Goal: Task Accomplishment & Management: Complete application form

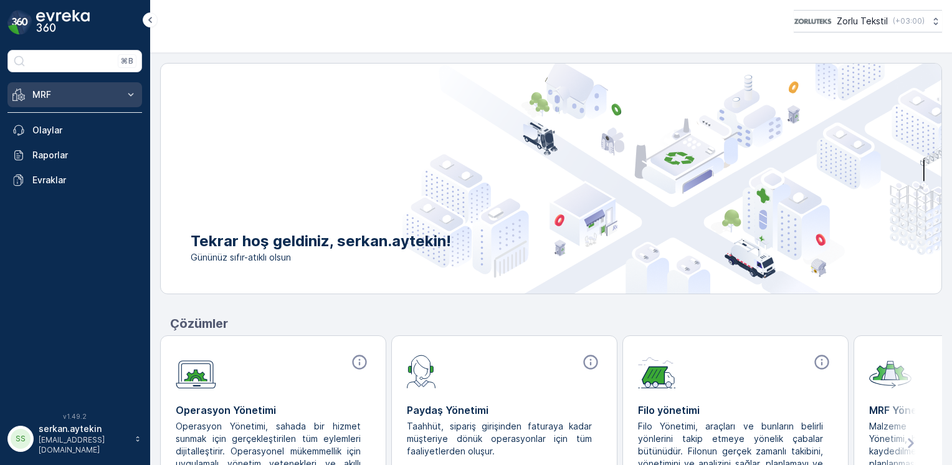
click at [45, 98] on p "MRF" at bounding box center [74, 94] width 85 height 12
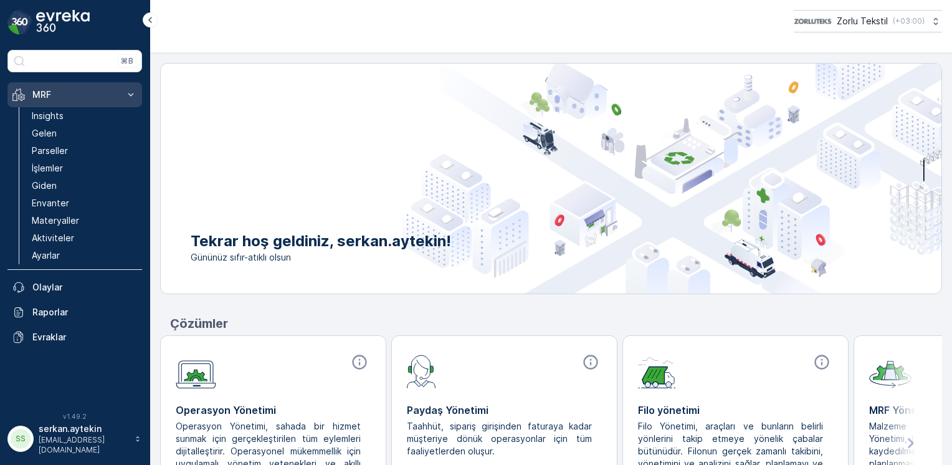
click at [52, 95] on p "MRF" at bounding box center [74, 94] width 85 height 12
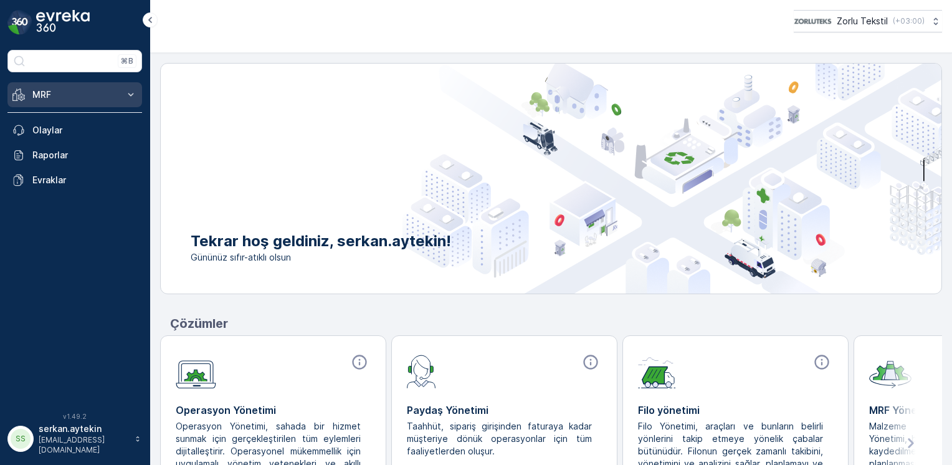
click at [50, 96] on p "MRF" at bounding box center [74, 94] width 85 height 12
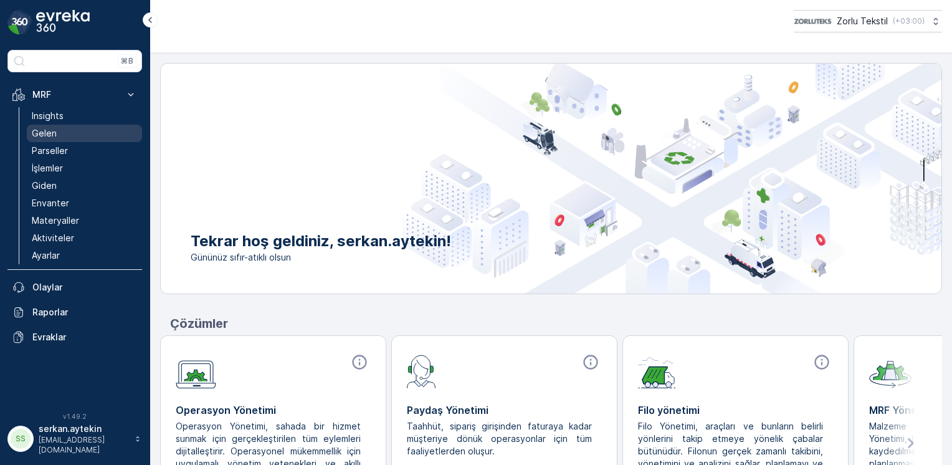
click at [43, 131] on p "Gelen" at bounding box center [44, 133] width 25 height 12
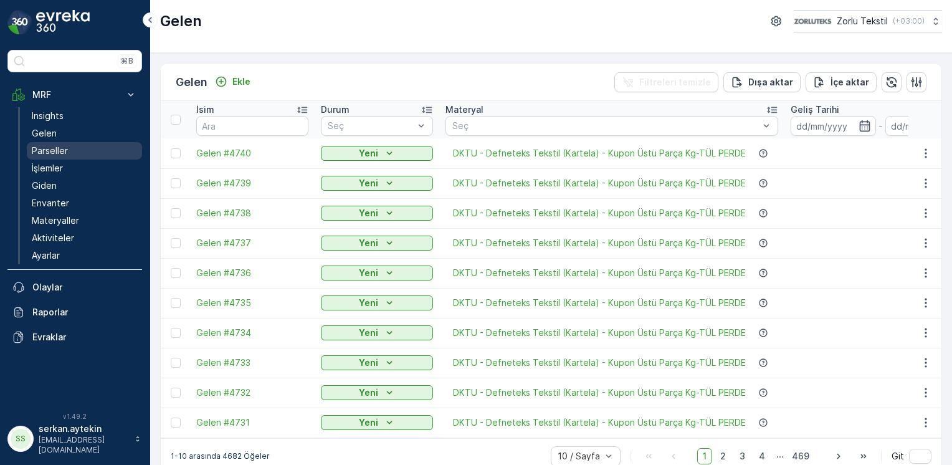
click at [59, 151] on p "Parseller" at bounding box center [50, 151] width 36 height 12
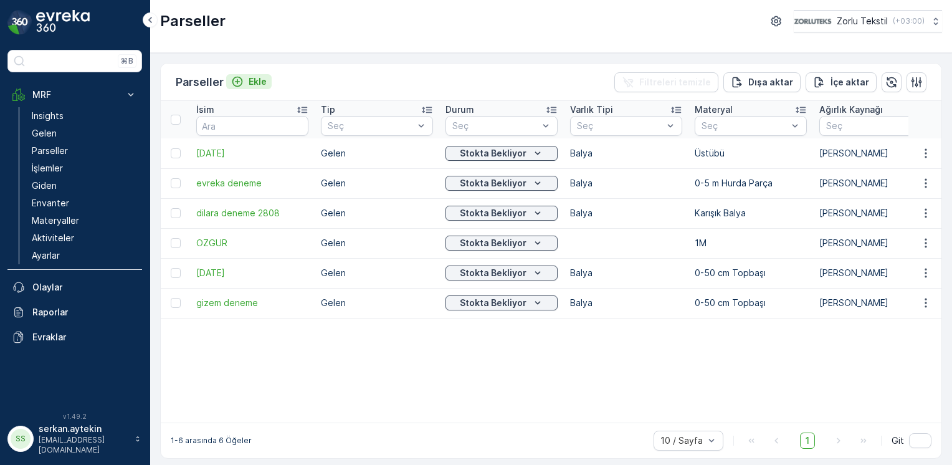
click at [259, 84] on p "Ekle" at bounding box center [258, 81] width 18 height 12
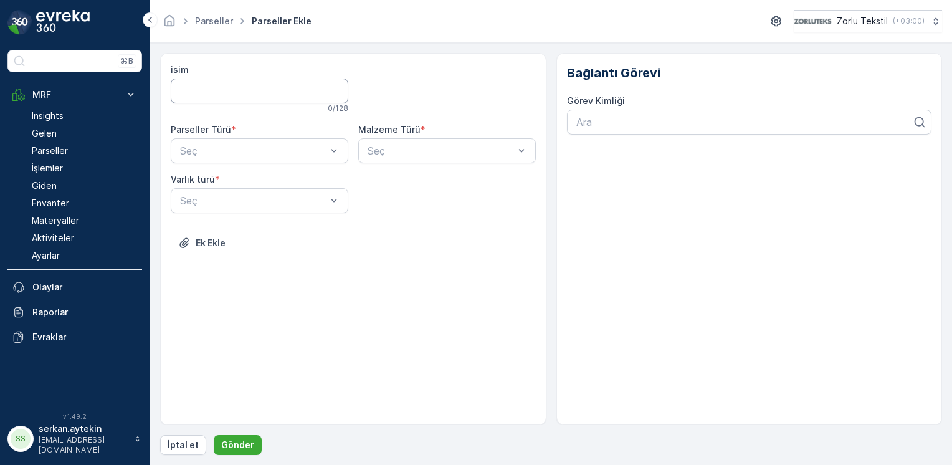
click at [259, 90] on input "isim" at bounding box center [260, 90] width 178 height 25
type input "2"
type input "[DATE]"
click at [356, 314] on div "isim [DATE] Bu isim mevcut 10 / 128 Parseller Türü * Seç Malzeme Türü * Seç Var…" at bounding box center [353, 239] width 386 height 372
click at [224, 445] on p "Gönder" at bounding box center [237, 445] width 33 height 12
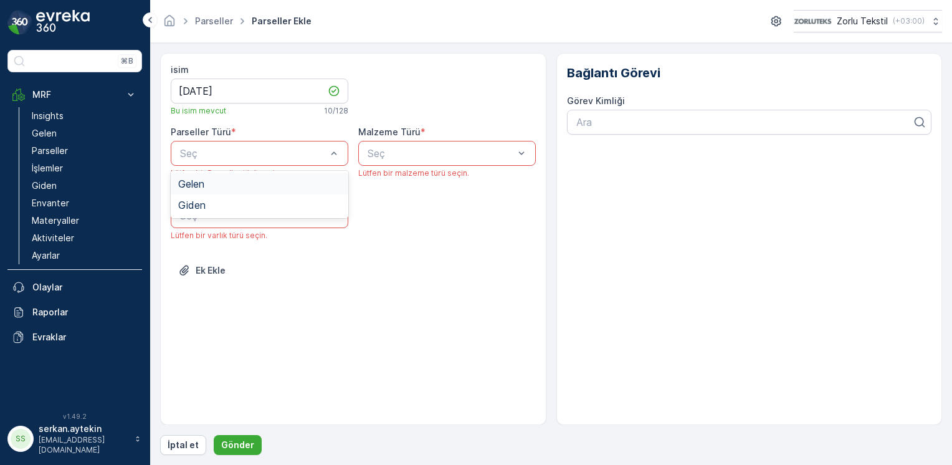
click at [244, 186] on div "Gelen" at bounding box center [259, 183] width 163 height 11
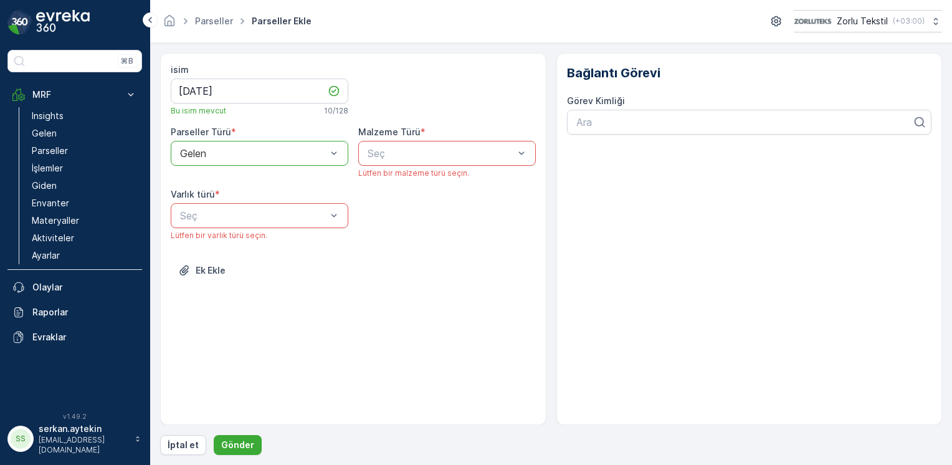
click at [468, 123] on div "isim [DATE] Bu isim mevcut 10 / 128 Parseller Türü * option Gelen, selected. Ge…" at bounding box center [353, 180] width 365 height 232
click at [455, 143] on div "Seç" at bounding box center [447, 153] width 178 height 25
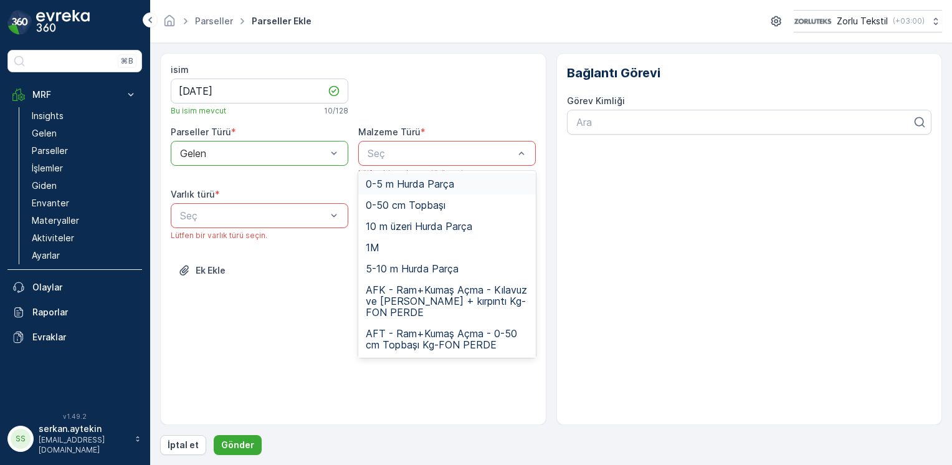
click at [440, 159] on p "Seç" at bounding box center [441, 153] width 146 height 15
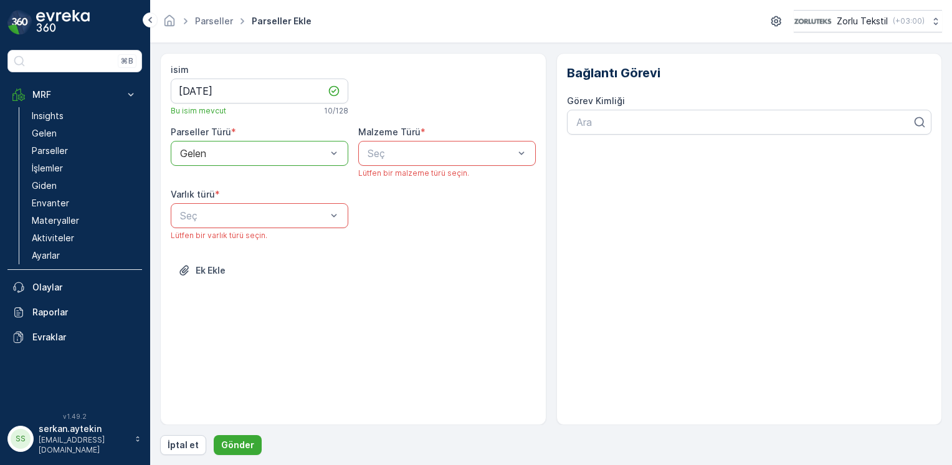
click at [439, 161] on div "Seç" at bounding box center [447, 153] width 178 height 25
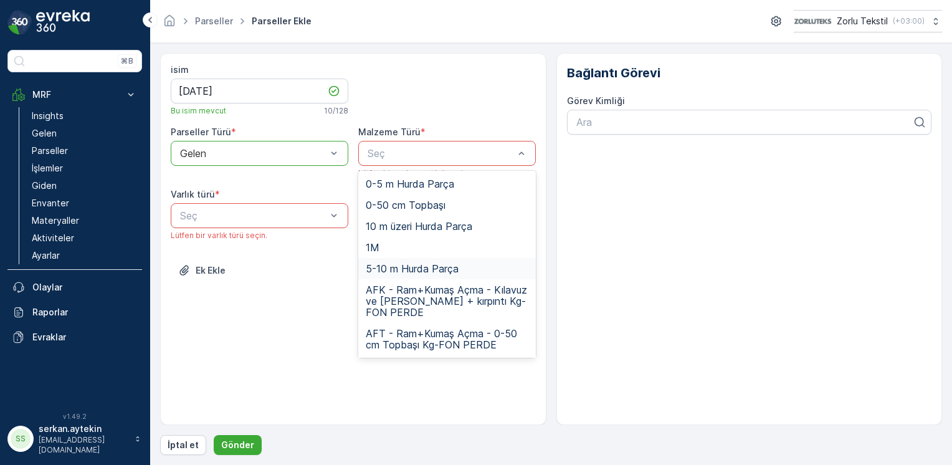
scroll to position [187, 0]
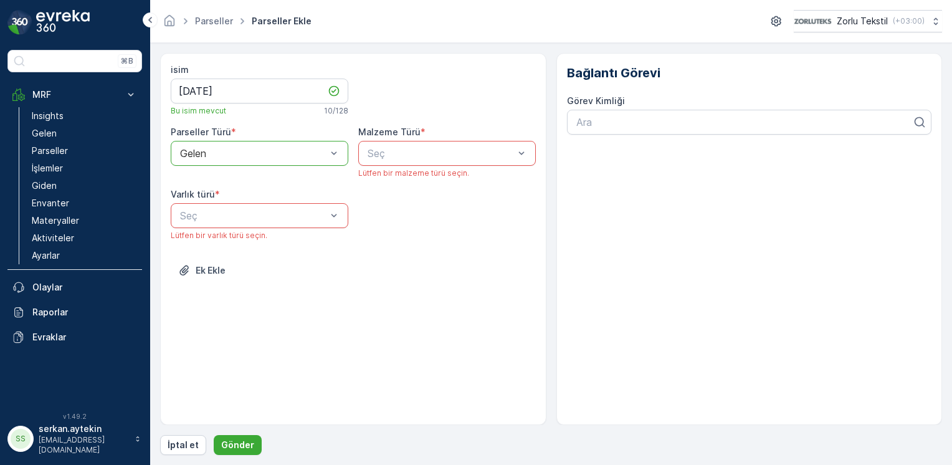
drag, startPoint x: 66, startPoint y: 151, endPoint x: 592, endPoint y: 72, distance: 531.7
click at [66, 151] on p "Parseller" at bounding box center [50, 151] width 36 height 12
click at [96, 444] on p "[EMAIL_ADDRESS][DOMAIN_NAME]" at bounding box center [84, 445] width 90 height 20
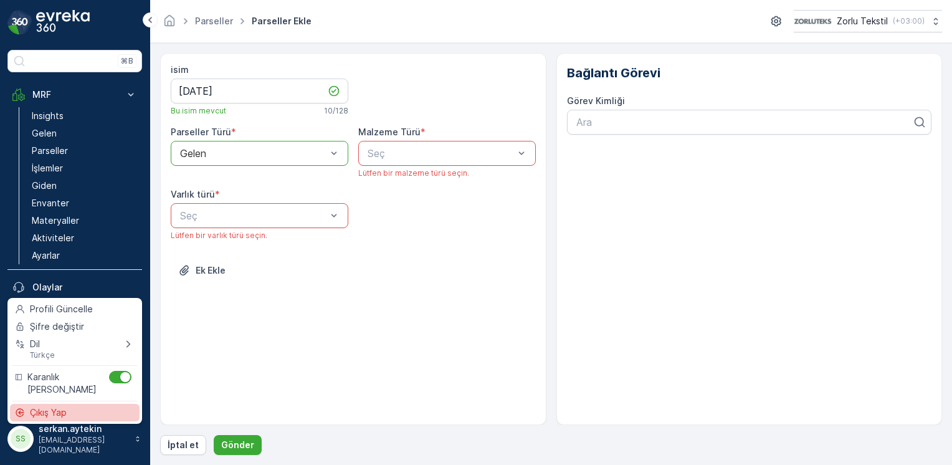
click at [90, 412] on div "Çıkış Yap" at bounding box center [75, 412] width 130 height 17
